Goal: Navigation & Orientation: Go to known website

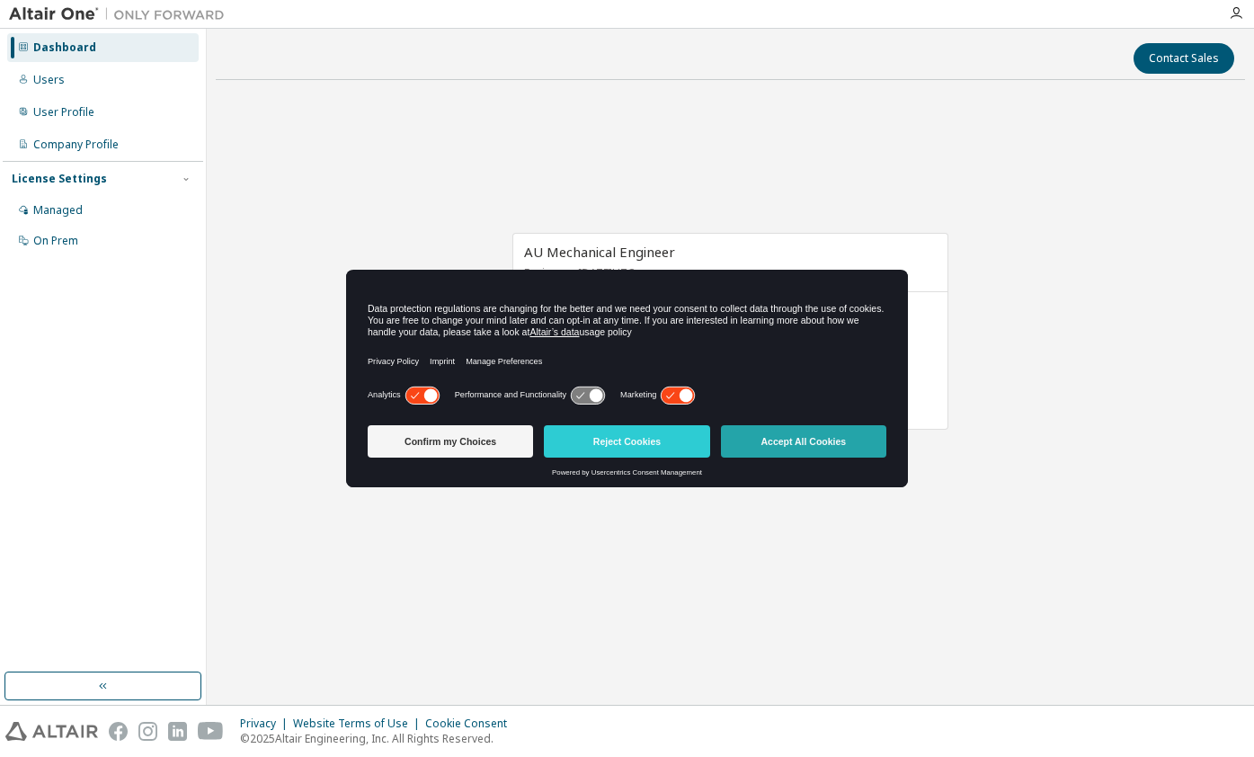
click at [803, 445] on button "Accept All Cookies" at bounding box center [803, 441] width 165 height 32
